Goal: Navigation & Orientation: Go to known website

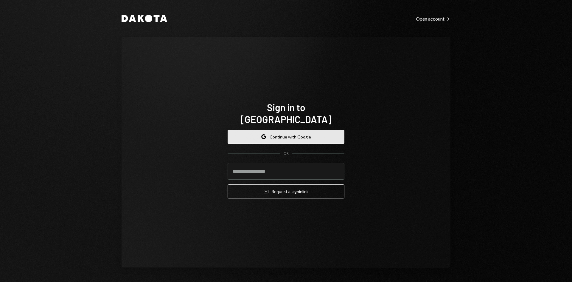
click at [323, 132] on button "Google Continue with Google" at bounding box center [286, 137] width 117 height 14
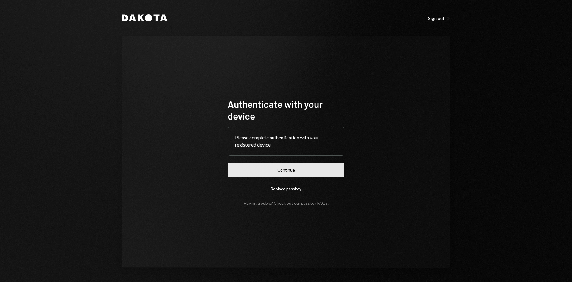
click at [300, 171] on button "Continue" at bounding box center [286, 170] width 117 height 14
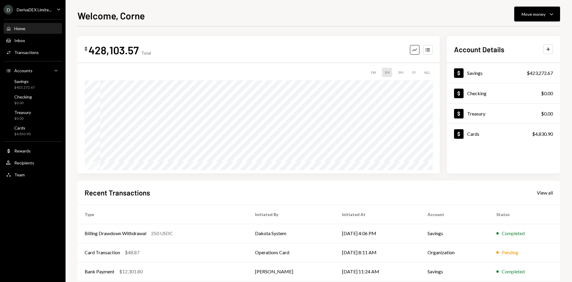
click at [44, 12] on div "DerivaDEX Limite..." at bounding box center [34, 9] width 35 height 5
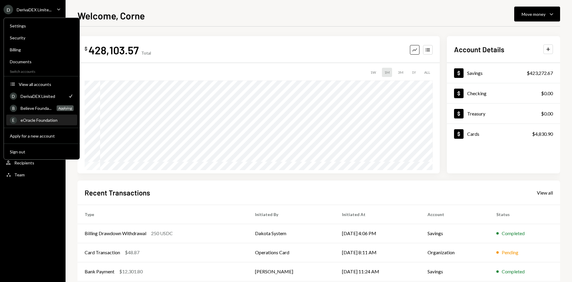
click at [33, 117] on div "eOracle Foundation" at bounding box center [47, 119] width 53 height 5
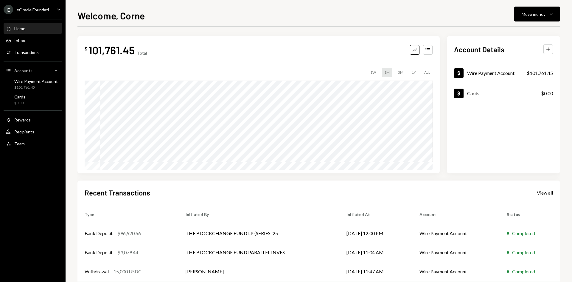
click at [27, 11] on div "eOracle Foundati..." at bounding box center [34, 9] width 35 height 5
click at [127, 9] on div "Welcome, Corne Move money Caret Down" at bounding box center [318, 14] width 483 height 13
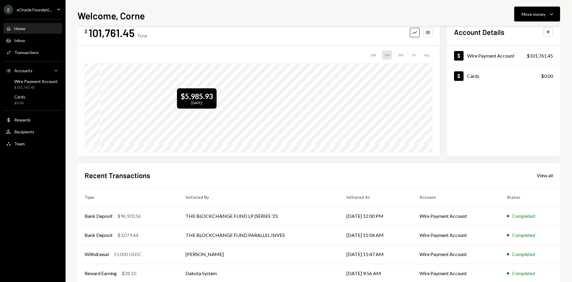
scroll to position [30, 0]
